Goal: Use online tool/utility: Use online tool/utility

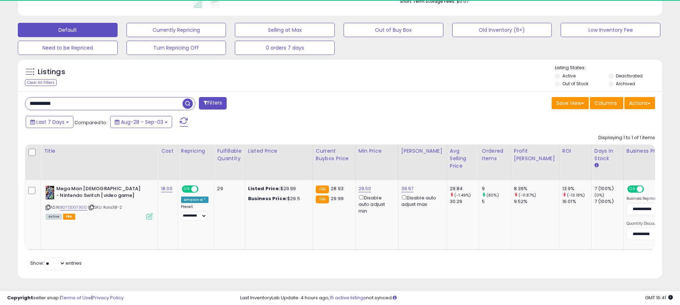
scroll to position [146, 374]
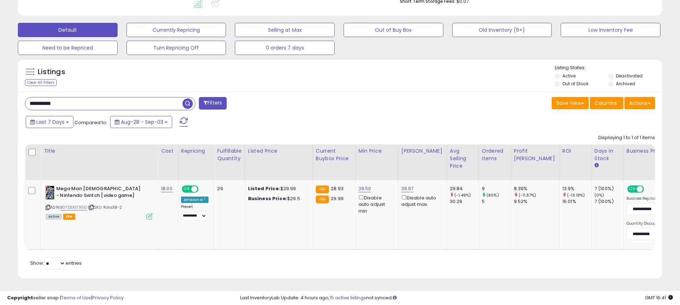
paste input "text"
type input "**********"
click at [190, 99] on span "button" at bounding box center [187, 103] width 10 height 10
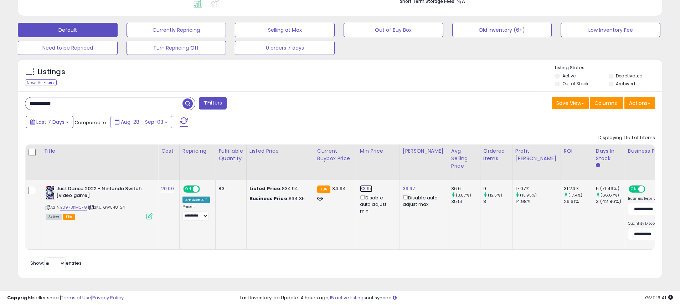
click at [362, 187] on link "33.95" at bounding box center [366, 188] width 13 height 7
drag, startPoint x: 342, startPoint y: 164, endPoint x: 305, endPoint y: 163, distance: 37.1
click at [305, 163] on table "Title Cost" at bounding box center [487, 196] width 925 height 105
type input "****"
click at [390, 162] on icon "submit" at bounding box center [388, 163] width 4 height 4
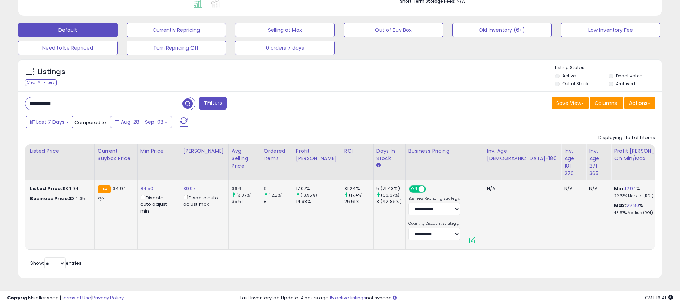
scroll to position [0, 0]
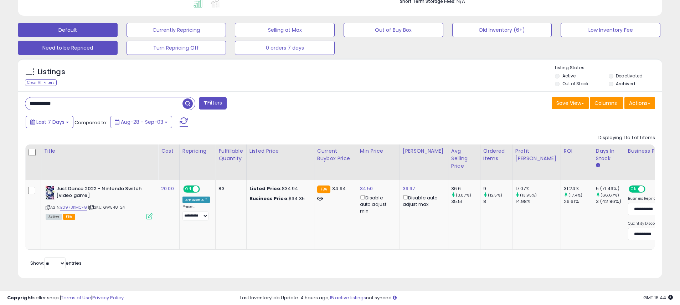
click at [92, 46] on button "Need to be Repriced" at bounding box center [68, 48] width 100 height 14
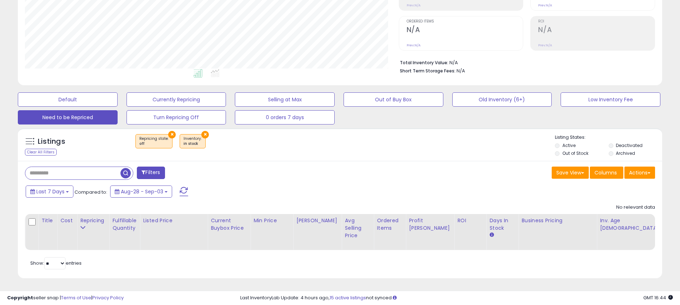
scroll to position [146, 374]
